Goal: Task Accomplishment & Management: Manage account settings

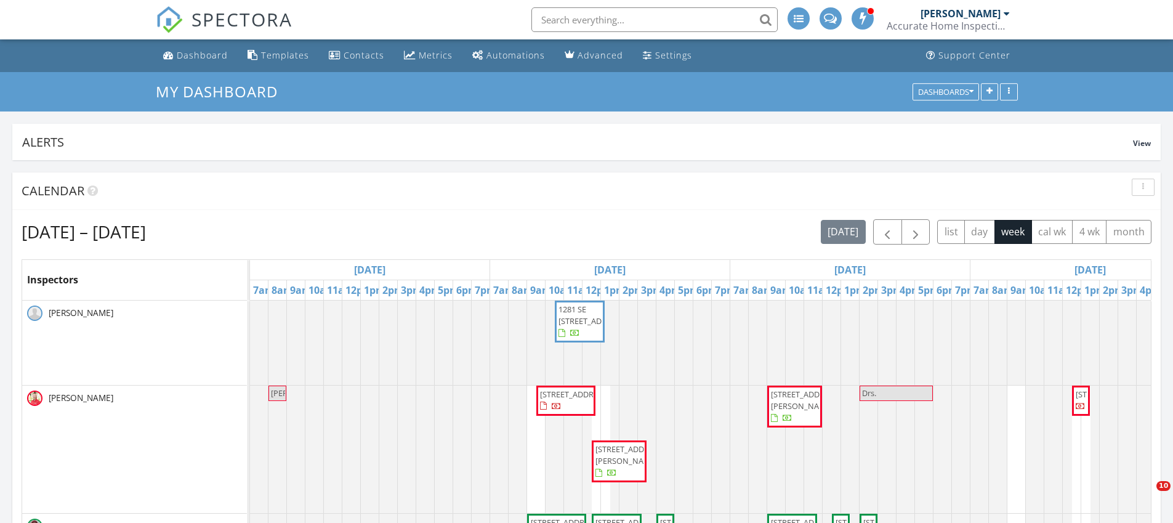
click at [190, 28] on link "SPECTORA" at bounding box center [224, 30] width 137 height 26
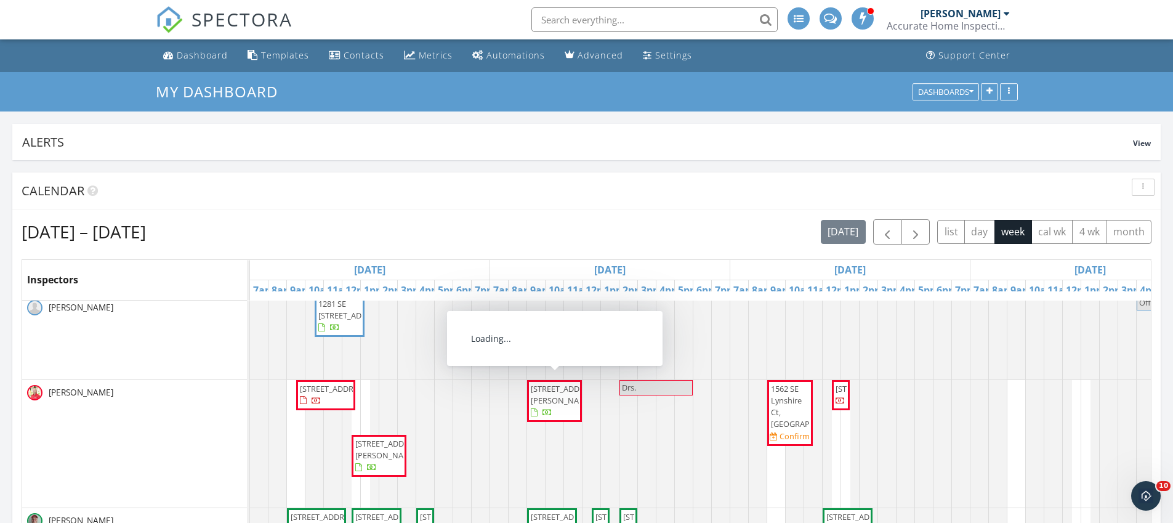
scroll to position [15, 0]
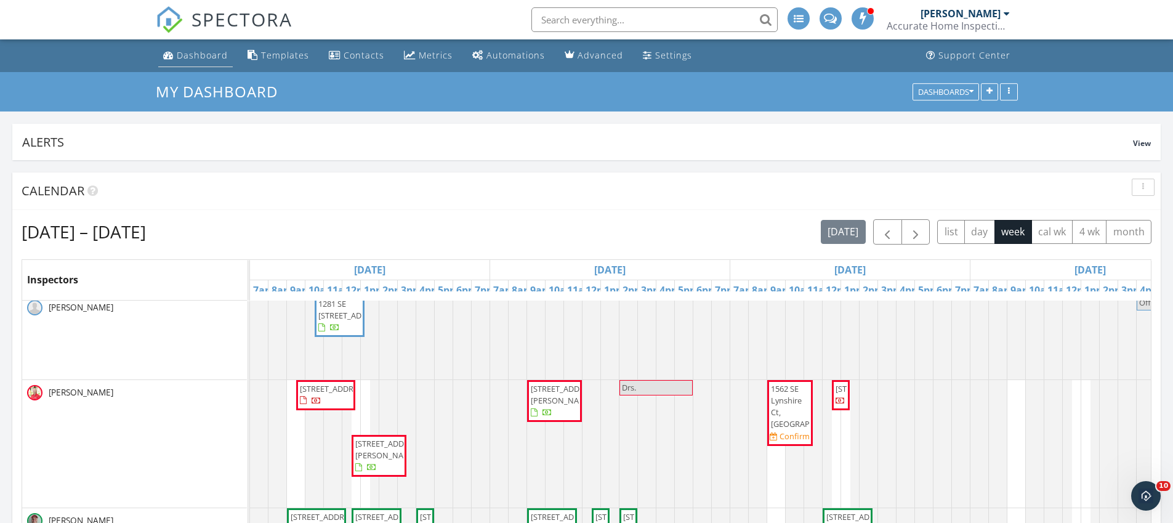
click at [200, 61] on link "Dashboard" at bounding box center [195, 55] width 75 height 23
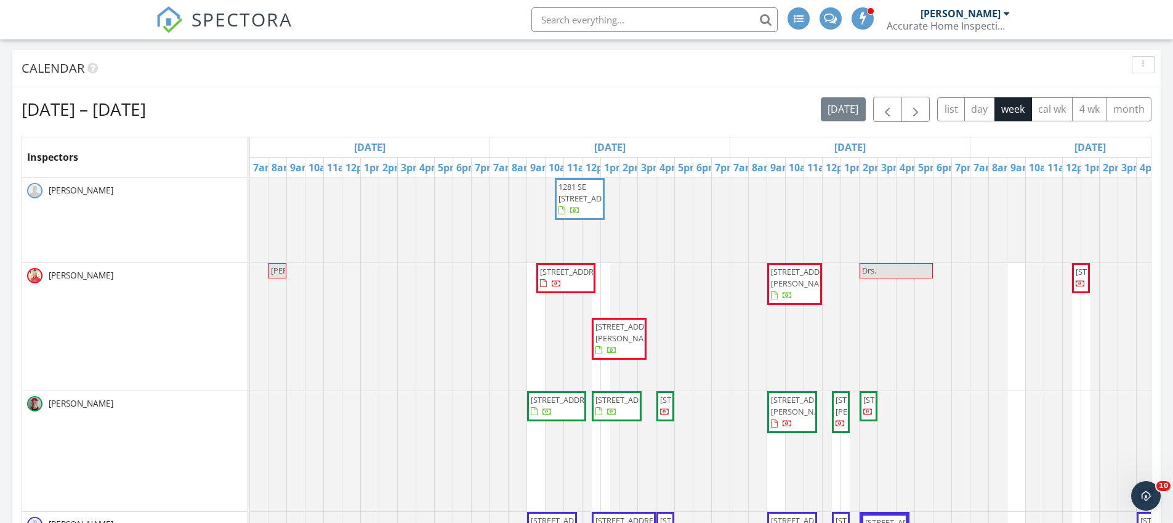
scroll to position [1171, 1192]
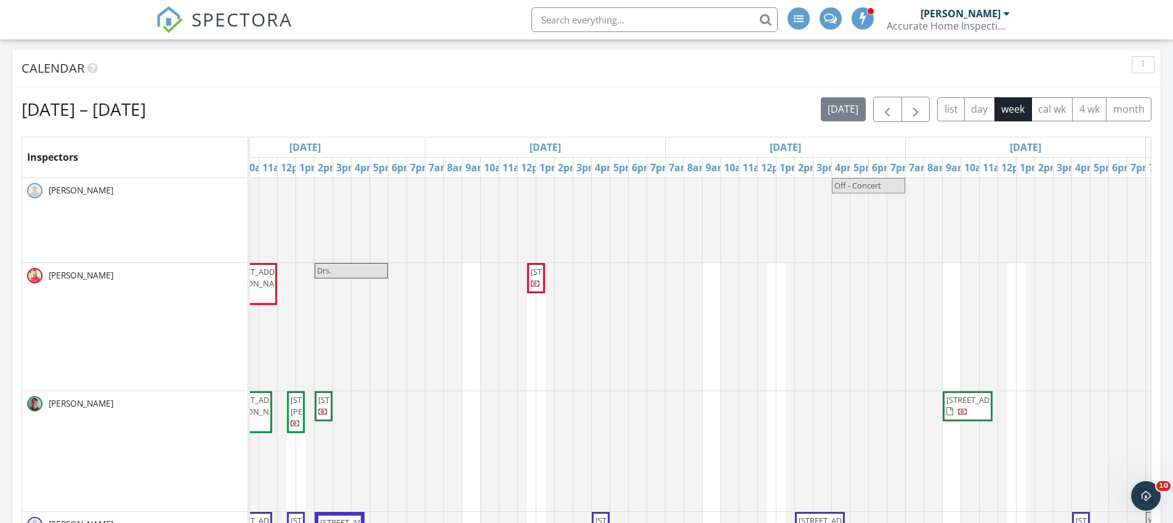
click at [179, 20] on img at bounding box center [169, 19] width 27 height 27
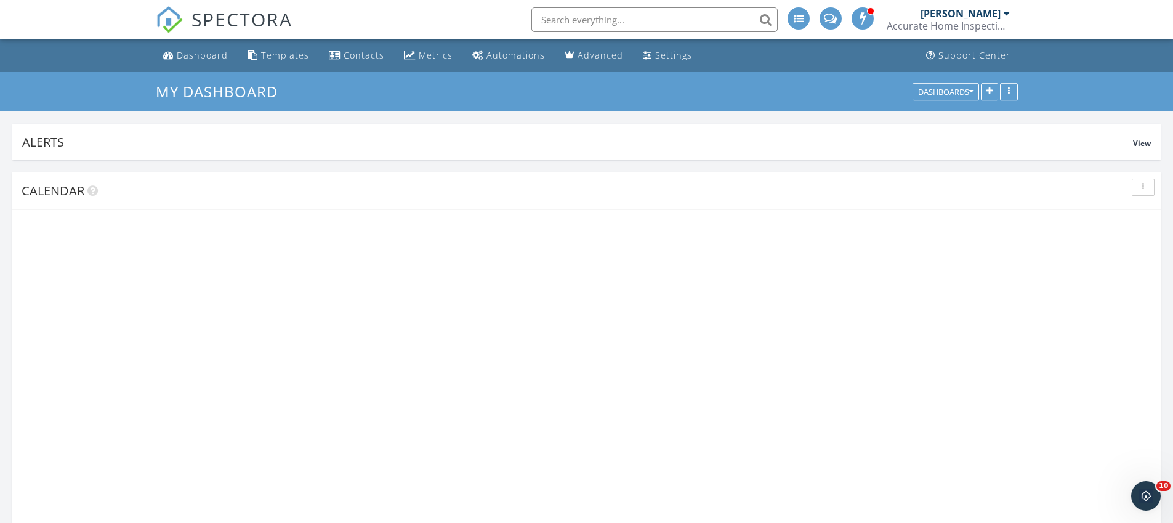
scroll to position [265, 374]
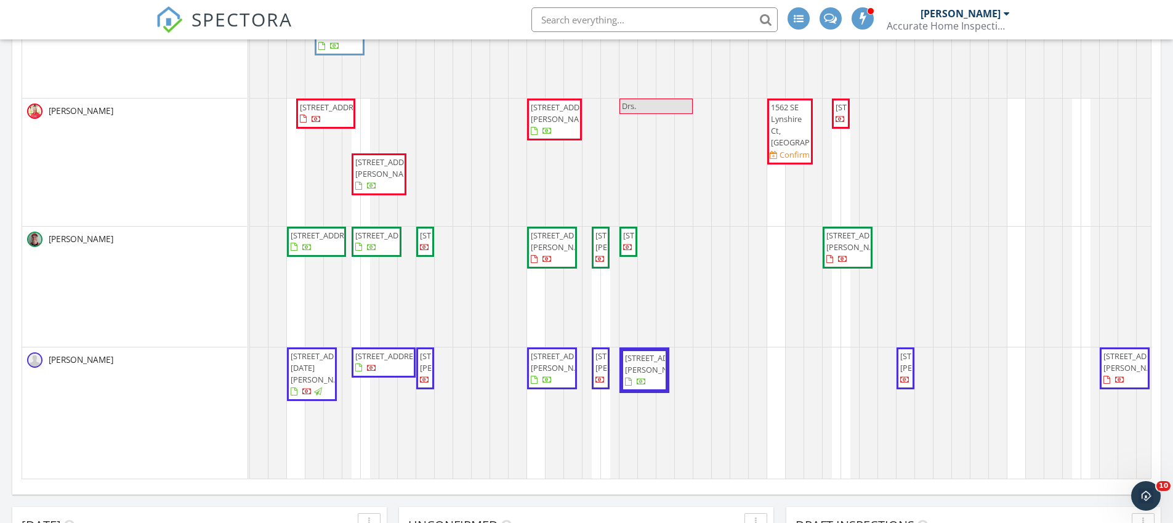
scroll to position [15, 0]
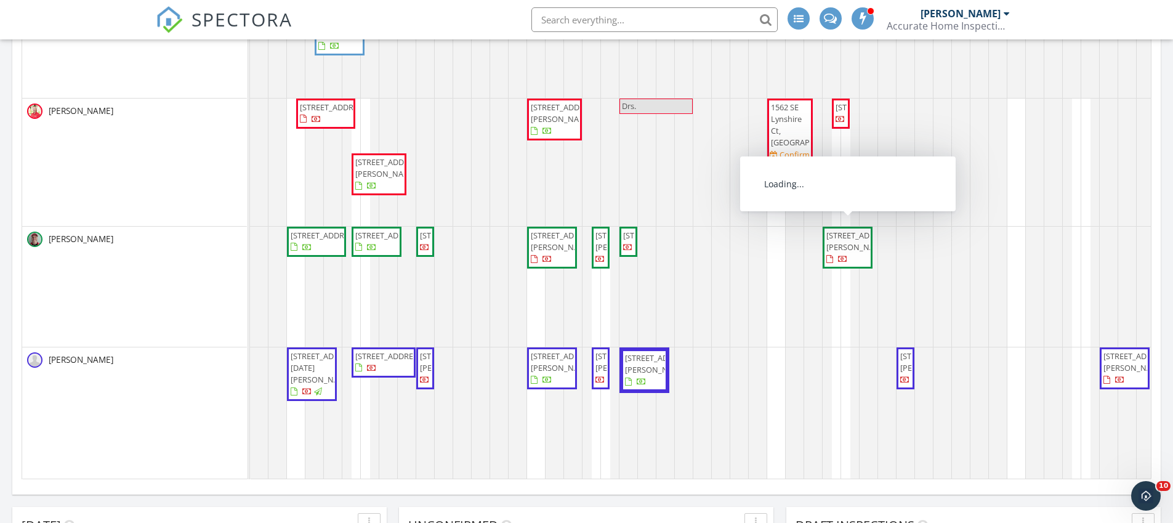
click at [839, 244] on span "805 Barber St, Sebastian 32958" at bounding box center [860, 241] width 69 height 23
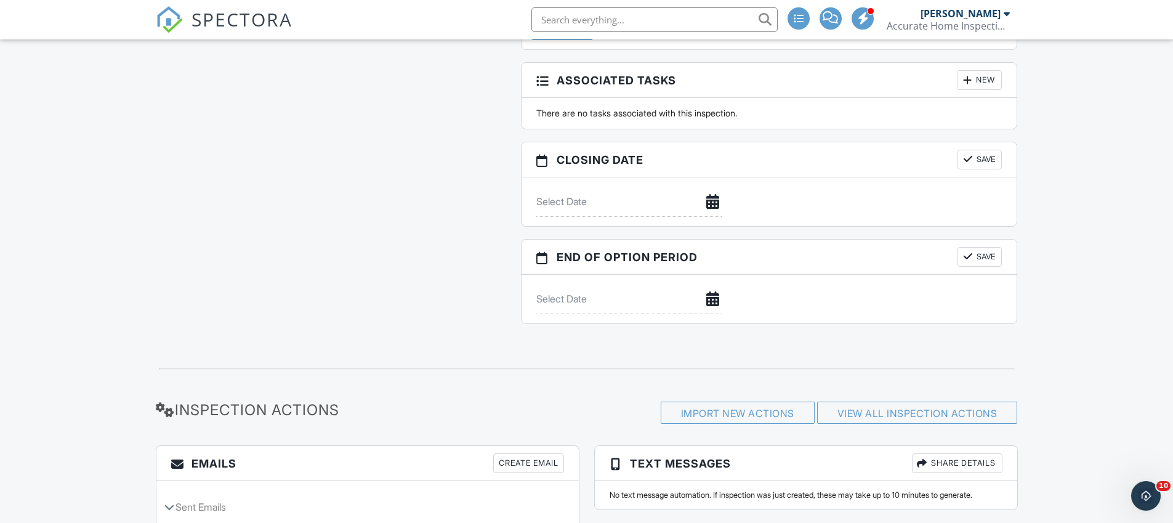
scroll to position [830, 0]
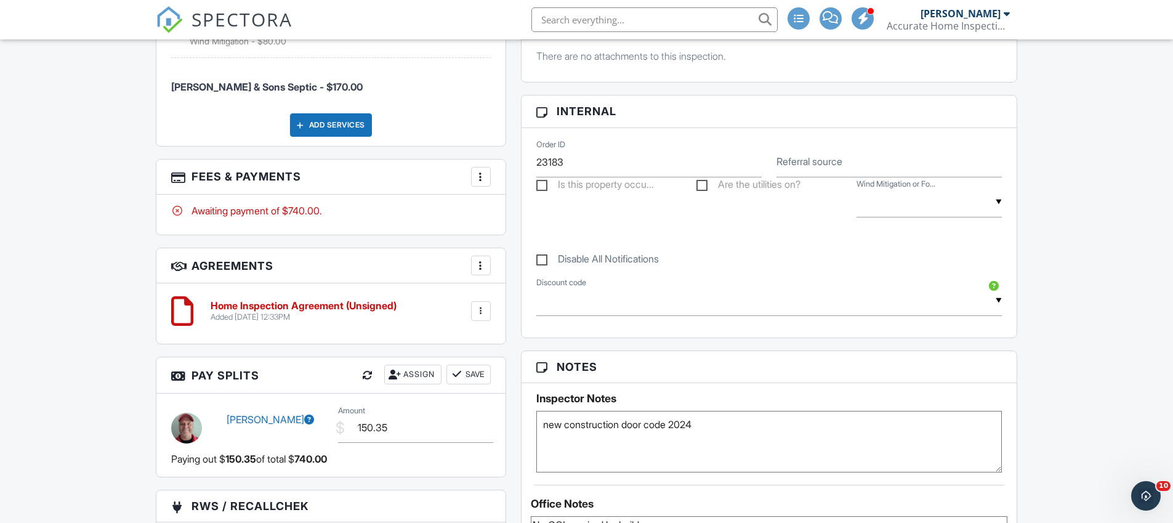
click at [167, 20] on img at bounding box center [169, 19] width 27 height 27
